Goal: Information Seeking & Learning: Learn about a topic

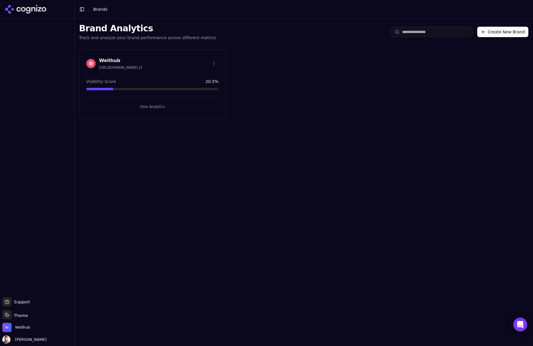
click at [148, 177] on div "Brand Analytics Track and analyze your brand performance across different metri…" at bounding box center [303, 183] width 458 height 328
click at [117, 33] on h1 "Brand Analytics" at bounding box center [147, 28] width 137 height 10
click at [158, 108] on button "View Analytics" at bounding box center [152, 106] width 132 height 9
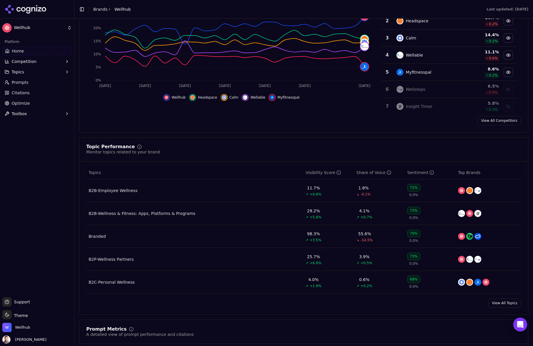
scroll to position [139, 0]
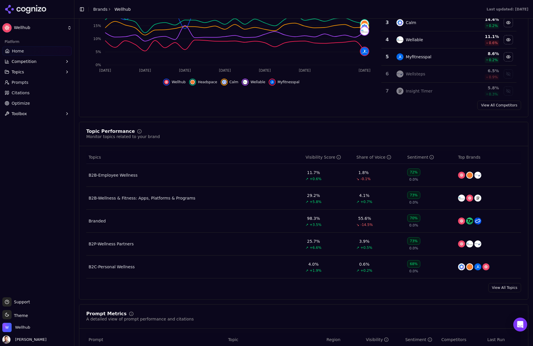
click at [163, 199] on div "B2B-Wellness & Fitness: Apps, Platforms & Programs" at bounding box center [142, 198] width 107 height 6
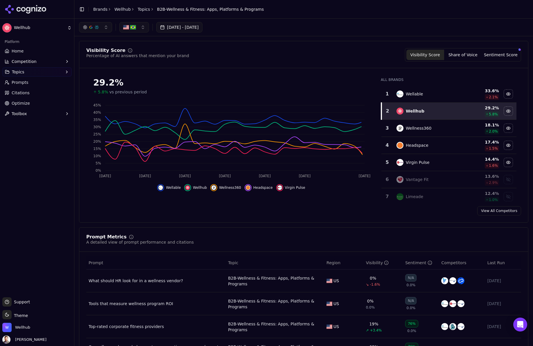
click at [143, 30] on button "button" at bounding box center [134, 27] width 30 height 10
click at [137, 61] on span "[GEOGRAPHIC_DATA]" at bounding box center [151, 60] width 43 height 6
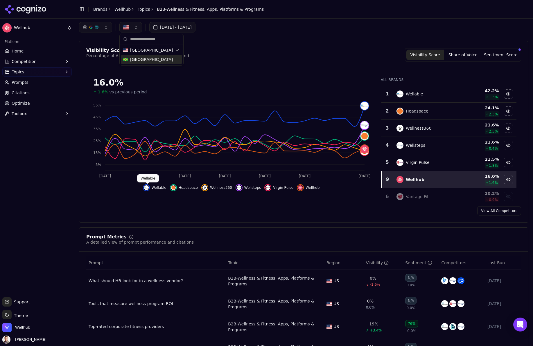
click at [147, 186] on img "Hide wellable data" at bounding box center [146, 188] width 5 height 5
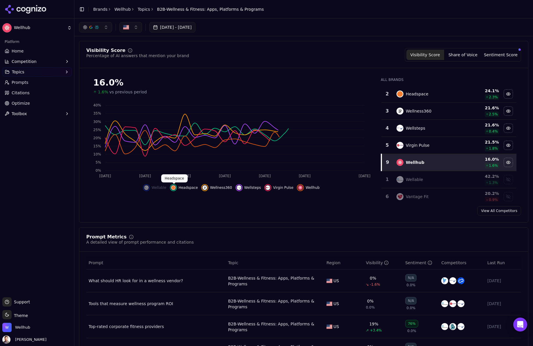
click at [175, 189] on img "Hide headspace data" at bounding box center [173, 188] width 5 height 5
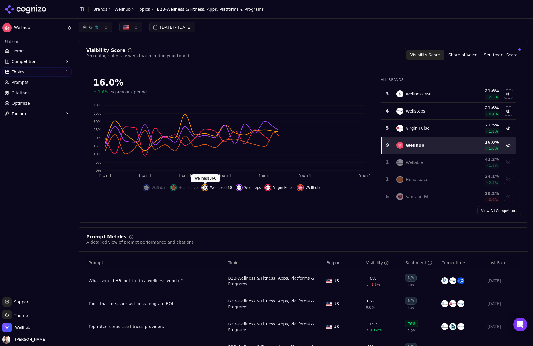
click at [205, 188] on img "Hide wellness360 data" at bounding box center [204, 188] width 5 height 5
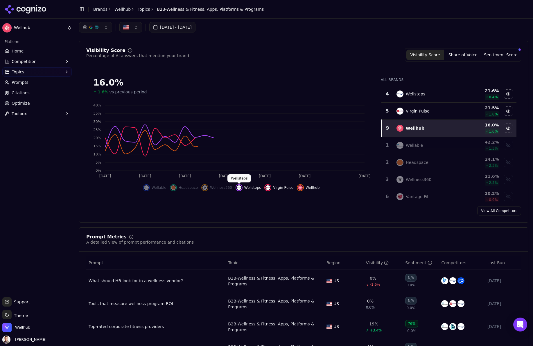
click at [239, 188] on img "Hide wellsteps data" at bounding box center [239, 188] width 5 height 5
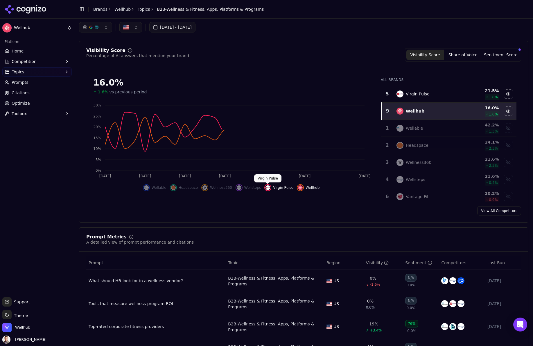
click at [265, 187] on img "Hide virgin pulse data" at bounding box center [267, 188] width 5 height 5
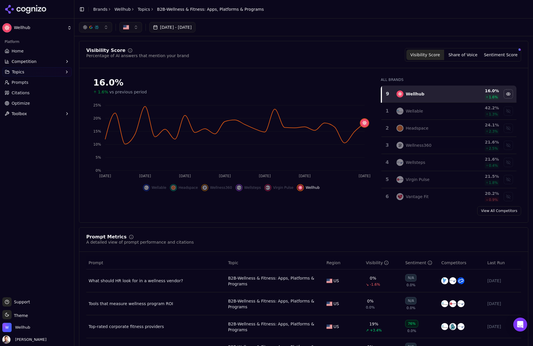
click at [137, 28] on button "button" at bounding box center [130, 27] width 23 height 10
click at [132, 59] on span "[GEOGRAPHIC_DATA]" at bounding box center [151, 60] width 43 height 6
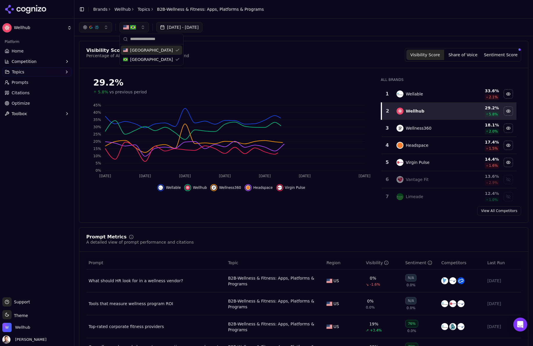
click at [135, 29] on img "button" at bounding box center [133, 27] width 6 height 6
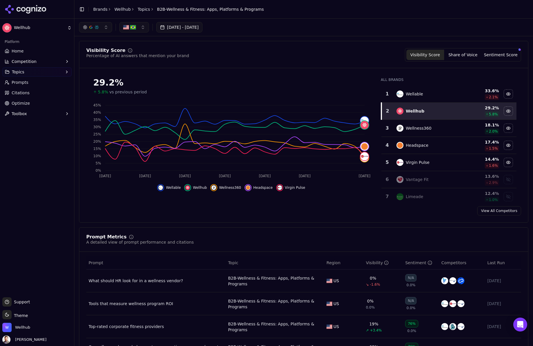
click at [143, 28] on button "button" at bounding box center [134, 27] width 30 height 10
click at [170, 50] on div "[GEOGRAPHIC_DATA]" at bounding box center [151, 50] width 61 height 9
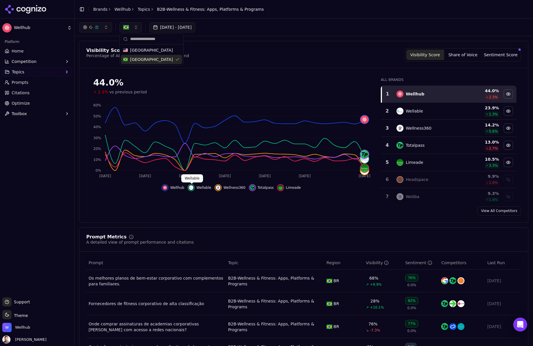
click at [192, 188] on img "Hide wellable data" at bounding box center [191, 188] width 5 height 5
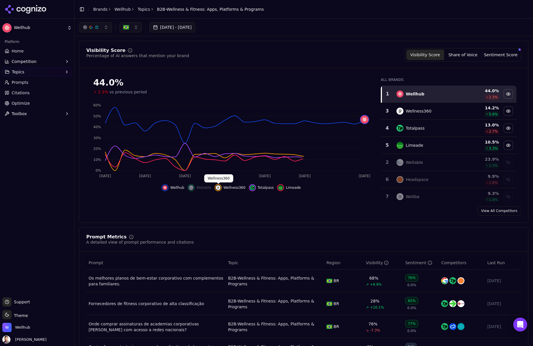
click at [216, 187] on img "Hide wellness360 data" at bounding box center [218, 188] width 5 height 5
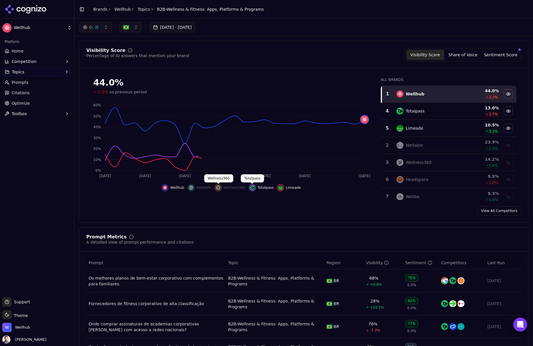
click at [252, 187] on img "Hide totalpass data" at bounding box center [252, 188] width 5 height 5
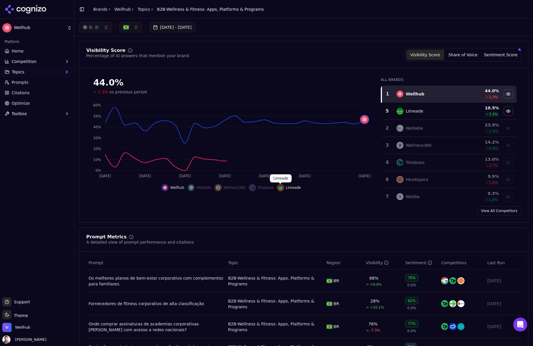
click at [278, 189] on img "Hide limeade data" at bounding box center [280, 188] width 5 height 5
click at [191, 188] on img "Show wellable data" at bounding box center [191, 188] width 5 height 5
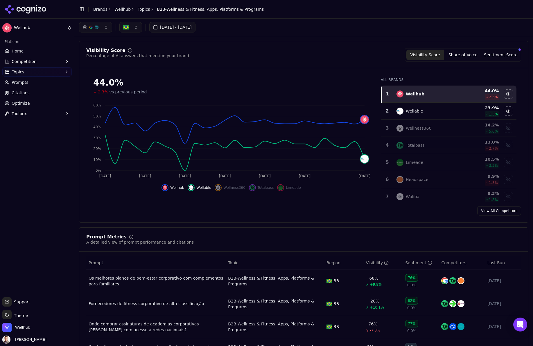
click at [191, 188] on img "Hide wellable data" at bounding box center [191, 188] width 5 height 5
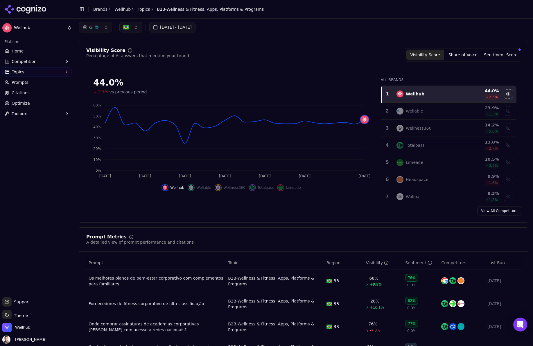
click at [92, 27] on div "button" at bounding box center [91, 27] width 5 height 5
click at [118, 60] on div "Google AI Overviews" at bounding box center [95, 62] width 55 height 15
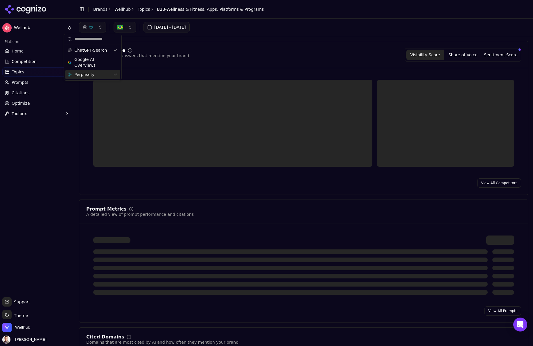
click at [115, 70] on div "Perplexity" at bounding box center [92, 74] width 55 height 9
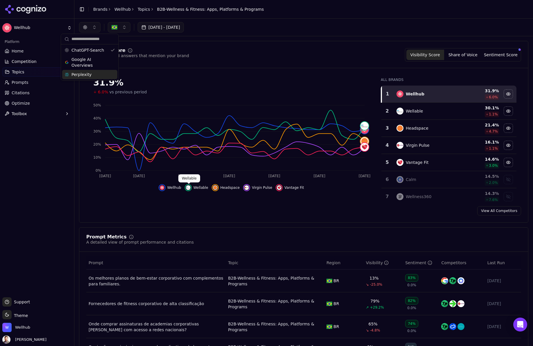
click at [189, 189] on img "Hide wellable data" at bounding box center [188, 188] width 5 height 5
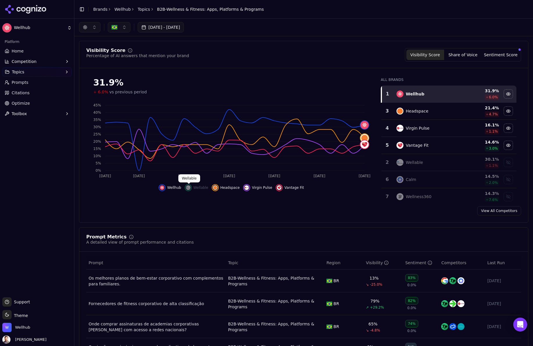
click at [190, 188] on img "Show wellable data" at bounding box center [188, 188] width 5 height 5
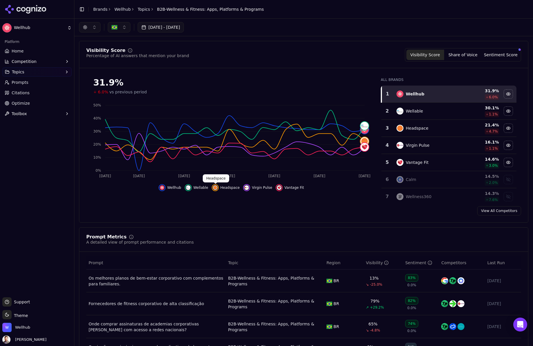
click at [219, 188] on button "Headspace" at bounding box center [226, 187] width 28 height 7
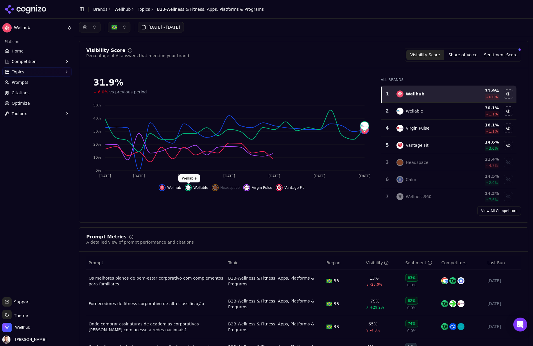
click at [187, 188] on img "Hide wellable data" at bounding box center [188, 188] width 5 height 5
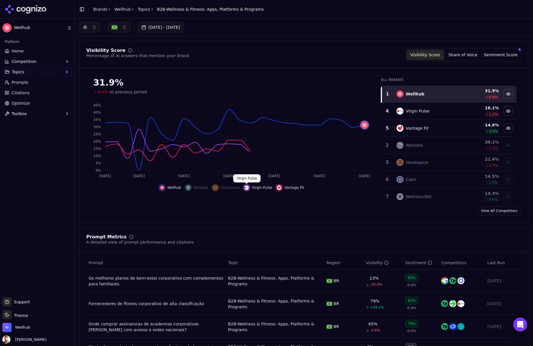
click at [247, 188] on img "Hide virgin pulse data" at bounding box center [246, 188] width 5 height 5
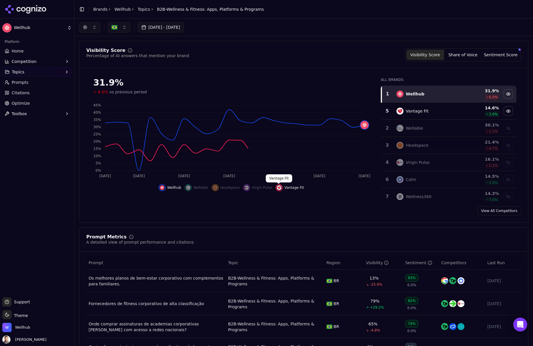
click at [278, 187] on img "Hide vantage fit data" at bounding box center [279, 188] width 5 height 5
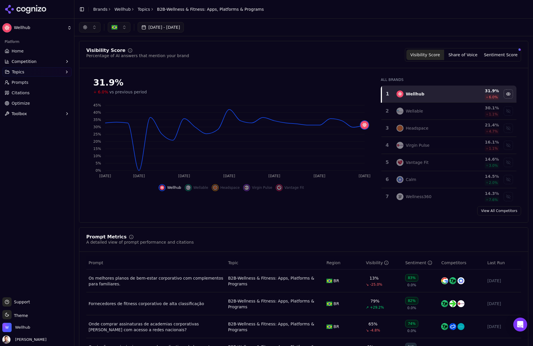
click at [88, 25] on button "button" at bounding box center [89, 27] width 21 height 10
click at [82, 63] on span "Google AI Overviews" at bounding box center [89, 63] width 37 height 12
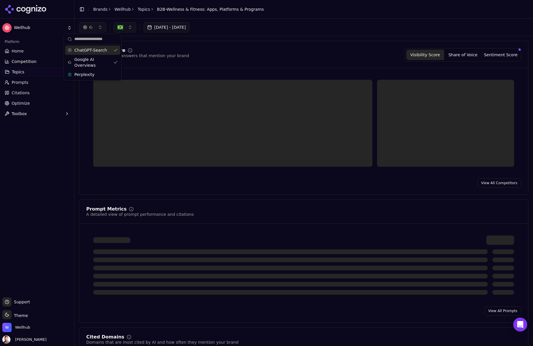
click at [98, 23] on button "button" at bounding box center [92, 27] width 27 height 10
click at [98, 30] on button "button" at bounding box center [92, 27] width 27 height 10
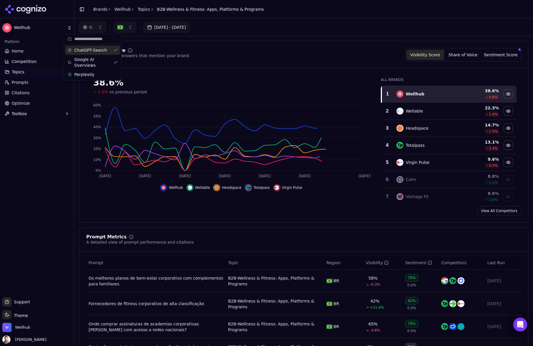
click at [114, 51] on div "ChatGPT-Search" at bounding box center [92, 50] width 55 height 9
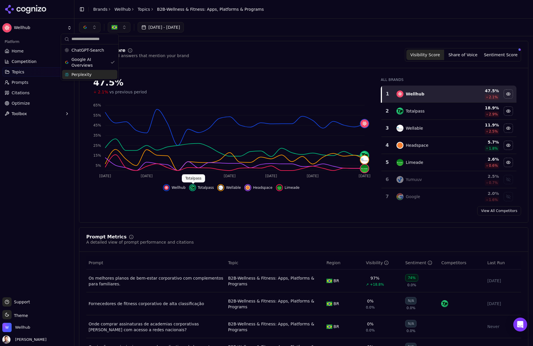
click at [194, 188] on img "Hide totalpass data" at bounding box center [192, 188] width 5 height 5
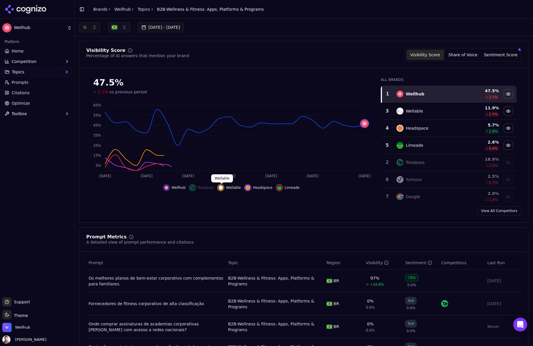
click at [222, 189] on img "Hide wellable data" at bounding box center [220, 188] width 5 height 5
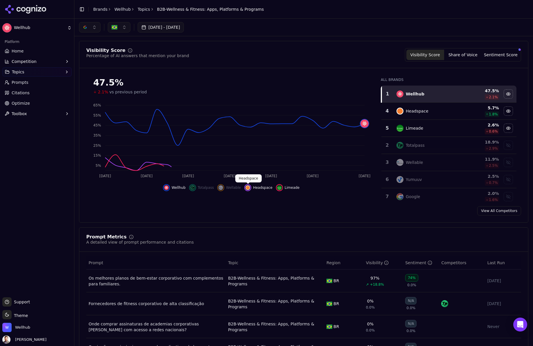
click at [249, 187] on img "Hide headspace data" at bounding box center [247, 188] width 5 height 5
click at [277, 187] on img "Hide limeade data" at bounding box center [279, 188] width 5 height 5
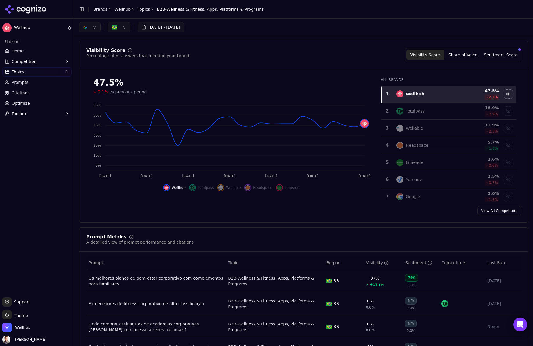
click at [90, 26] on button "button" at bounding box center [89, 27] width 21 height 10
click at [87, 73] on span "Perplexity" at bounding box center [81, 75] width 20 height 6
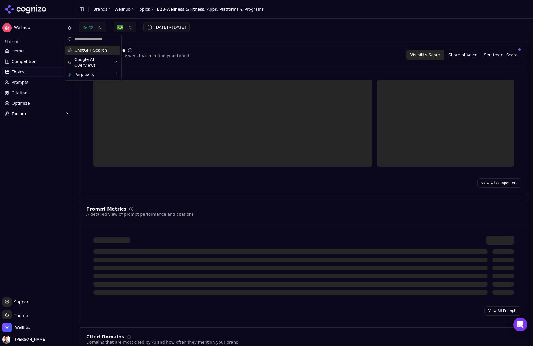
click at [96, 30] on button "button" at bounding box center [92, 27] width 27 height 10
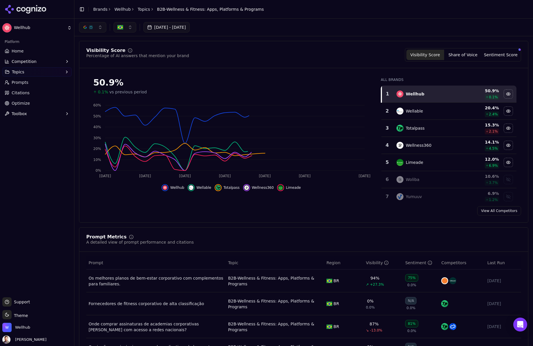
click at [100, 21] on div "[DATE] - [DATE]" at bounding box center [303, 27] width 458 height 17
click at [98, 24] on button "button" at bounding box center [92, 27] width 27 height 10
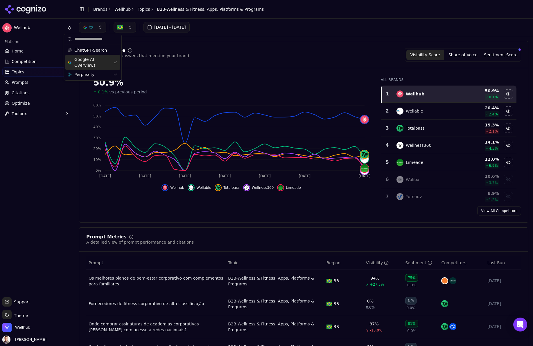
click at [115, 65] on div "Google AI Overviews" at bounding box center [92, 62] width 55 height 15
